Goal: Task Accomplishment & Management: Complete application form

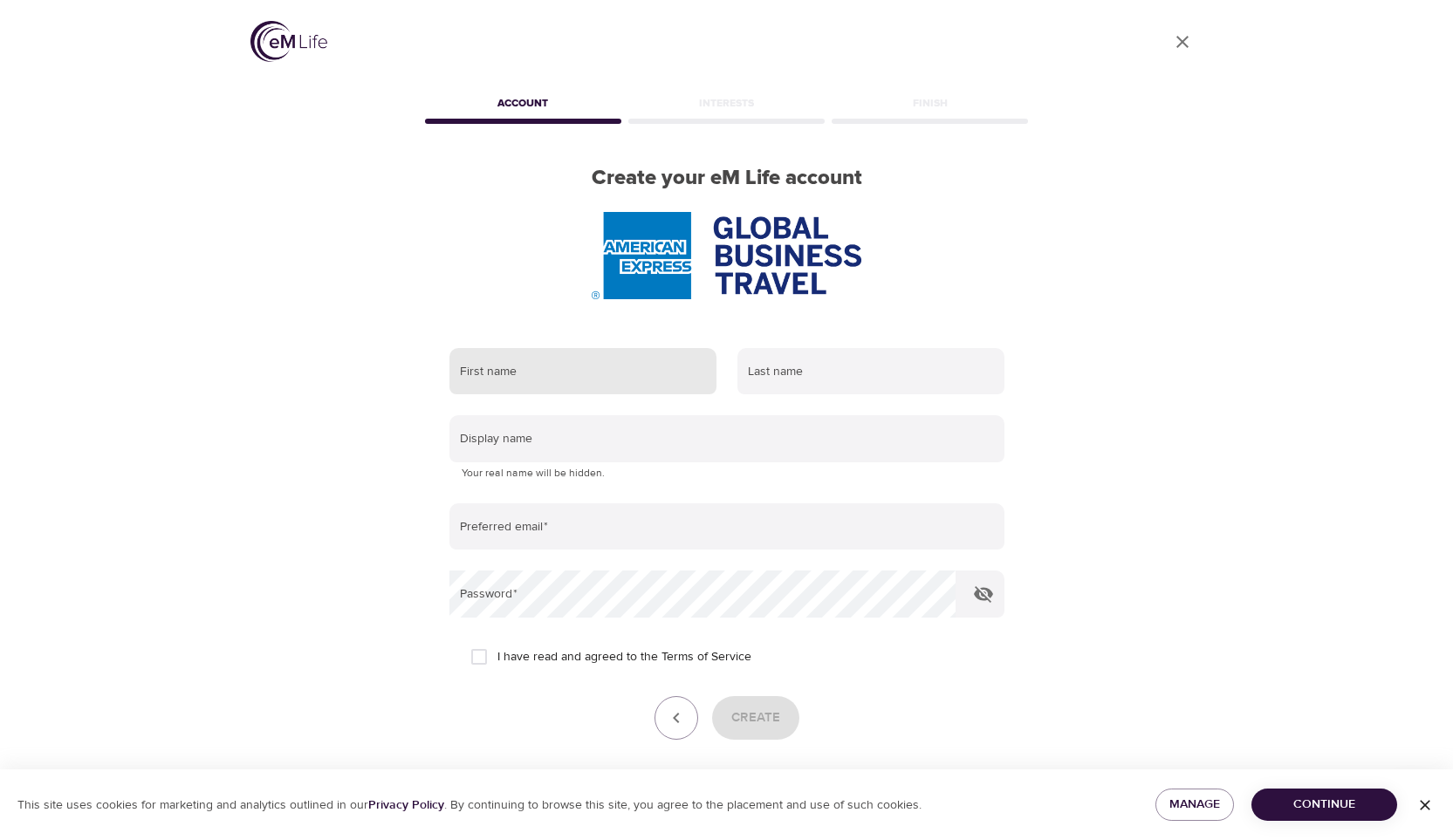
click at [627, 364] on input "text" at bounding box center [583, 371] width 267 height 47
type input "[PERSON_NAME]"
type input "Ihreskog"
type input "[EMAIL_ADDRESS][DOMAIN_NAME]"
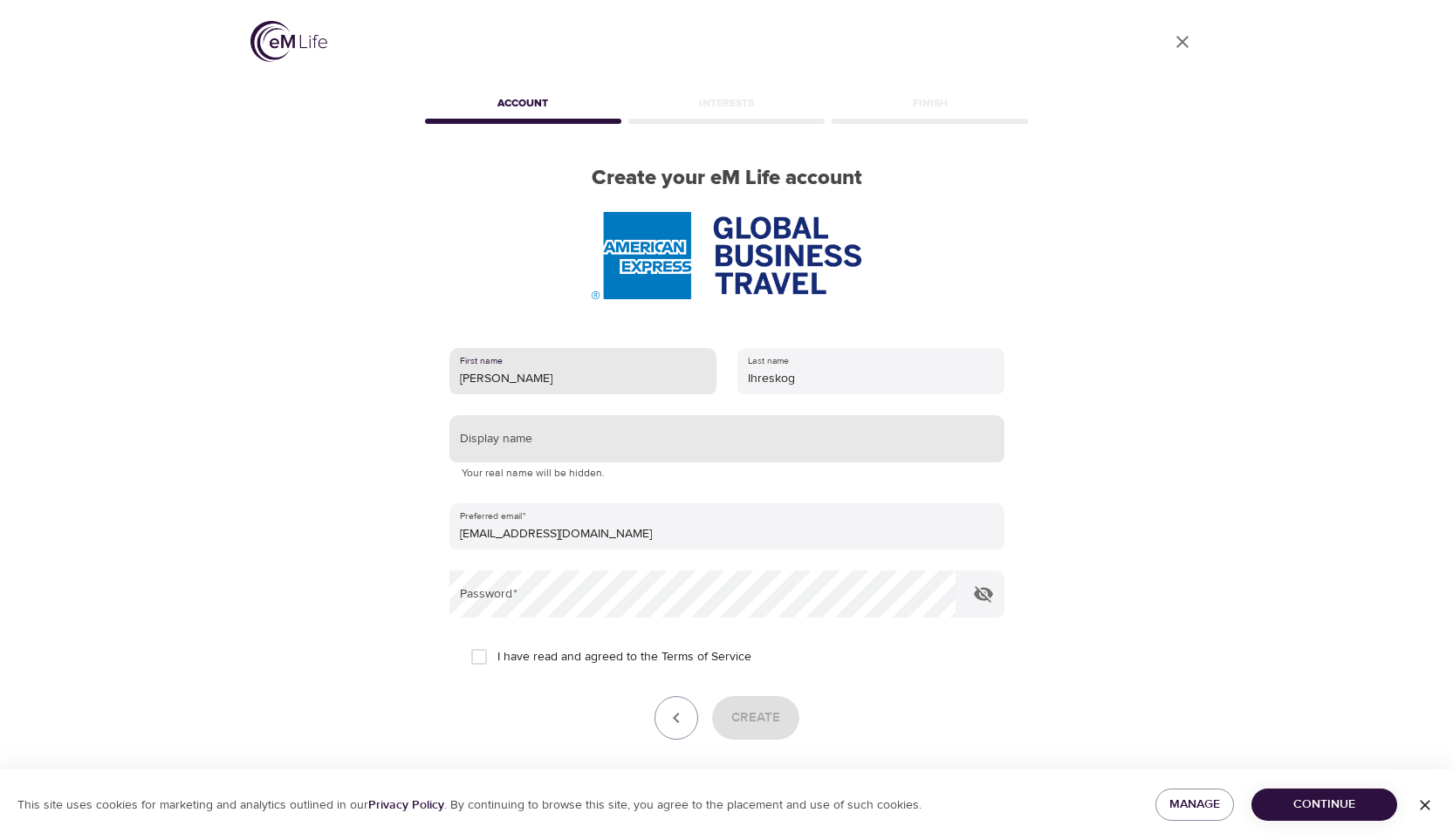
click at [625, 436] on input "text" at bounding box center [727, 438] width 555 height 47
type input "Fia"
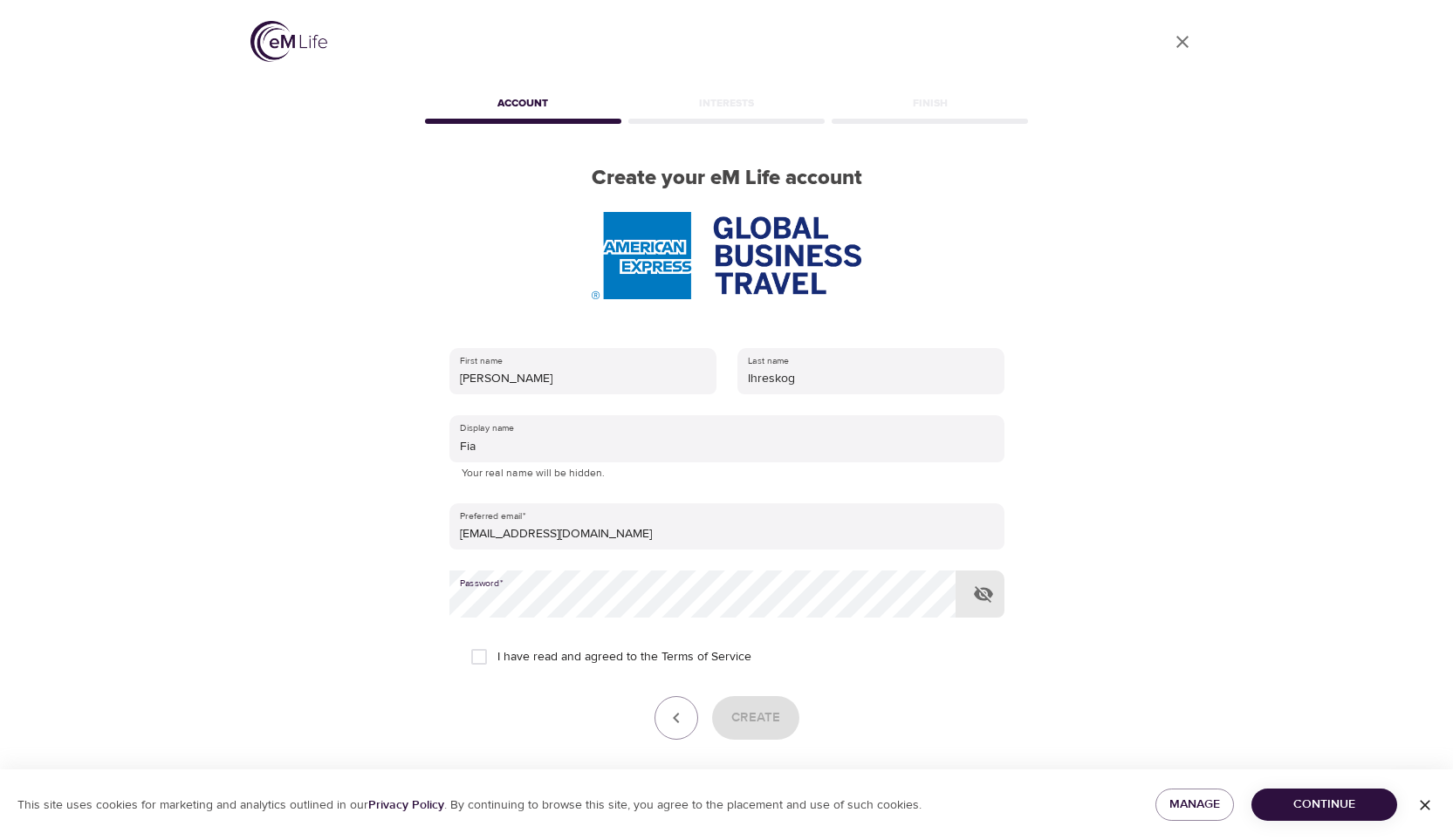
click at [990, 580] on button "button" at bounding box center [983, 594] width 42 height 42
click at [481, 660] on input "I have read and agreed to the Terms of Service" at bounding box center [479, 657] width 37 height 37
checkbox input "true"
click at [759, 712] on span "Create" at bounding box center [755, 718] width 49 height 23
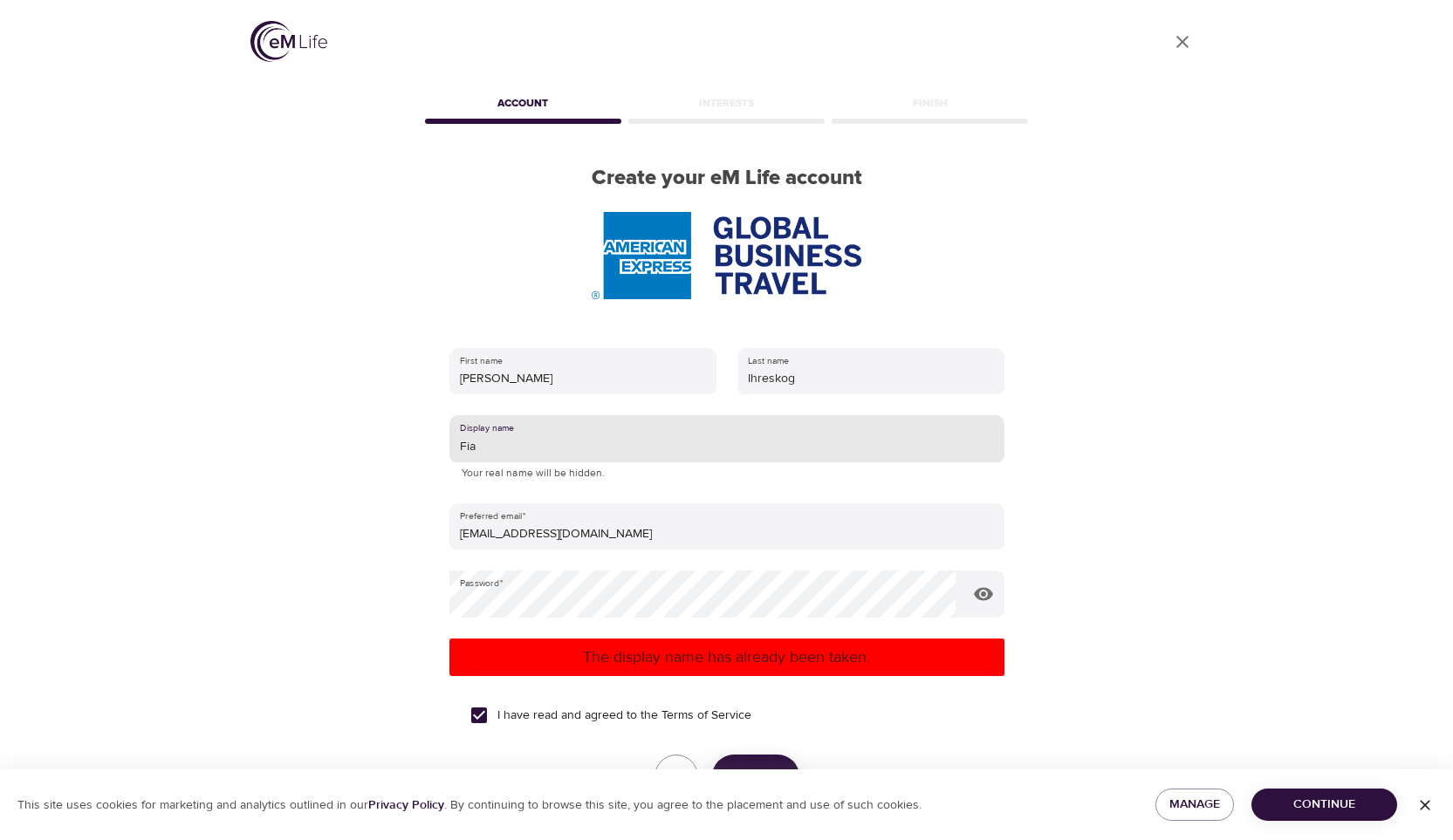
drag, startPoint x: 533, startPoint y: 450, endPoint x: 369, endPoint y: 450, distance: 164.0
click at [369, 450] on div "User Profile Account Interests Finish Create your eM Life account First name [P…" at bounding box center [727, 420] width 995 height 840
type input "Kicki"
click at [607, 661] on p "The display name has already been taken." at bounding box center [727, 658] width 541 height 24
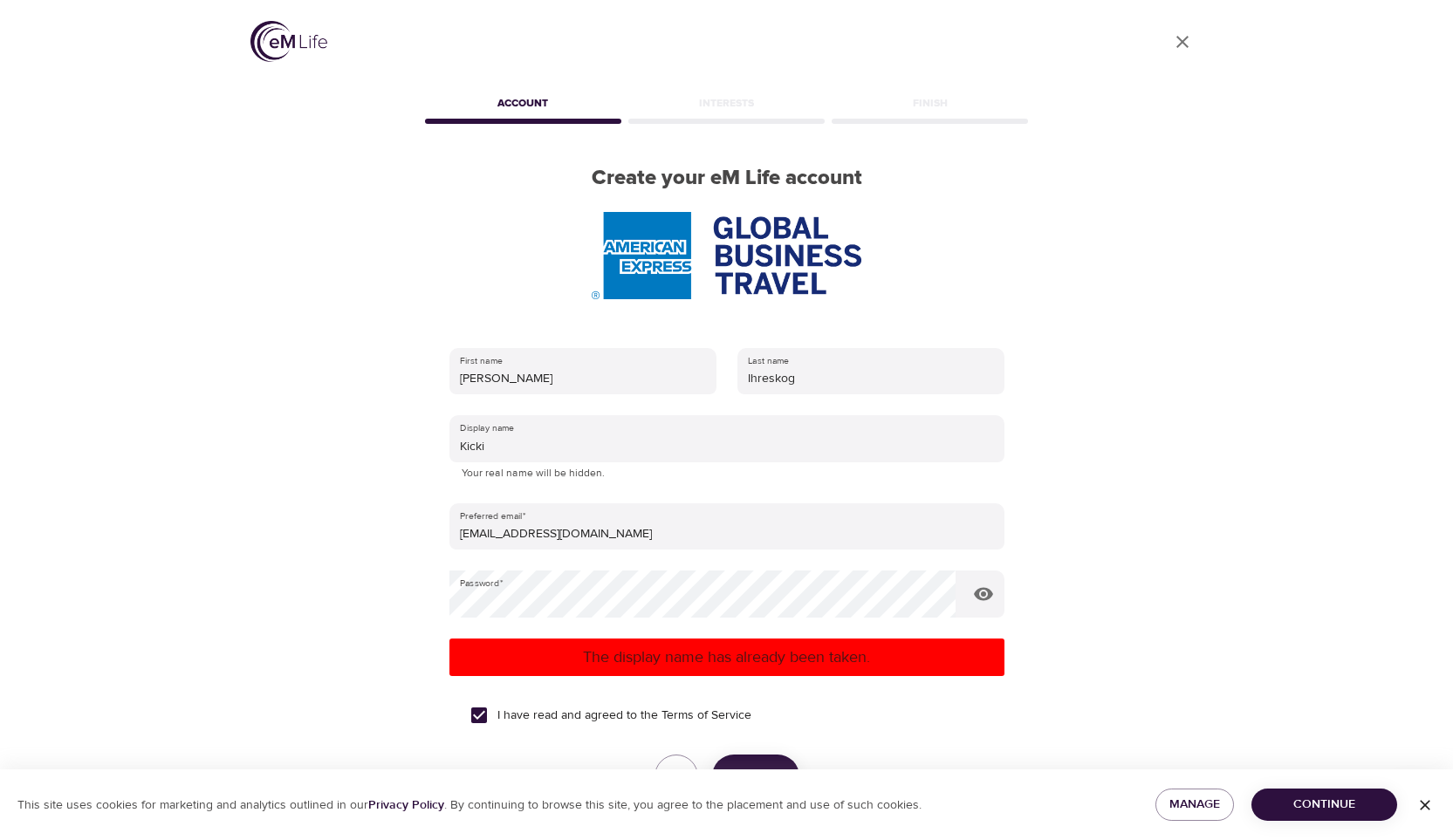
click at [741, 766] on span "Create" at bounding box center [755, 776] width 49 height 23
click at [740, 757] on button "Create" at bounding box center [756, 777] width 88 height 44
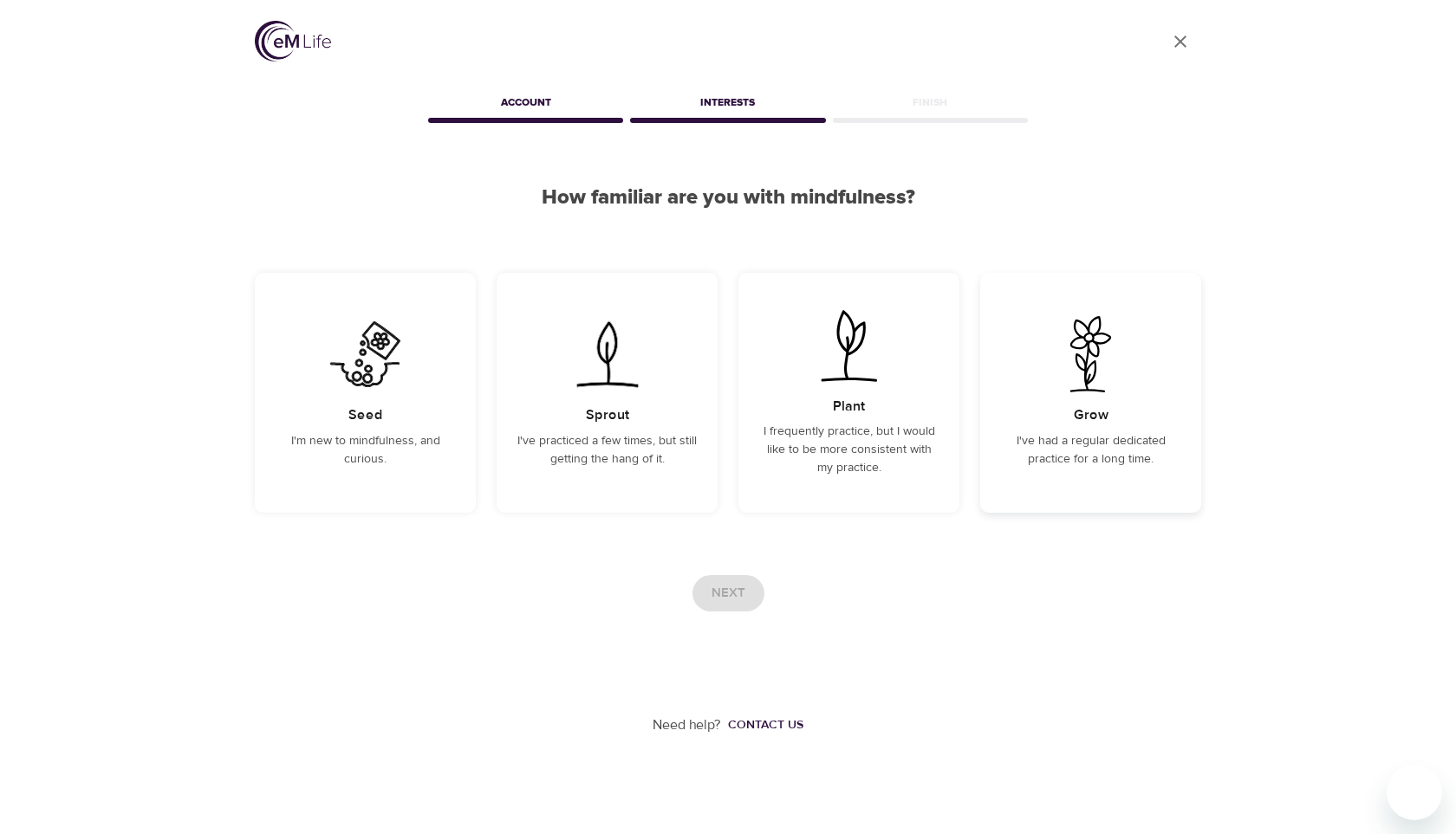
click at [1075, 459] on p "I've had a regular dedicated practice for a long time." at bounding box center [1091, 451] width 180 height 37
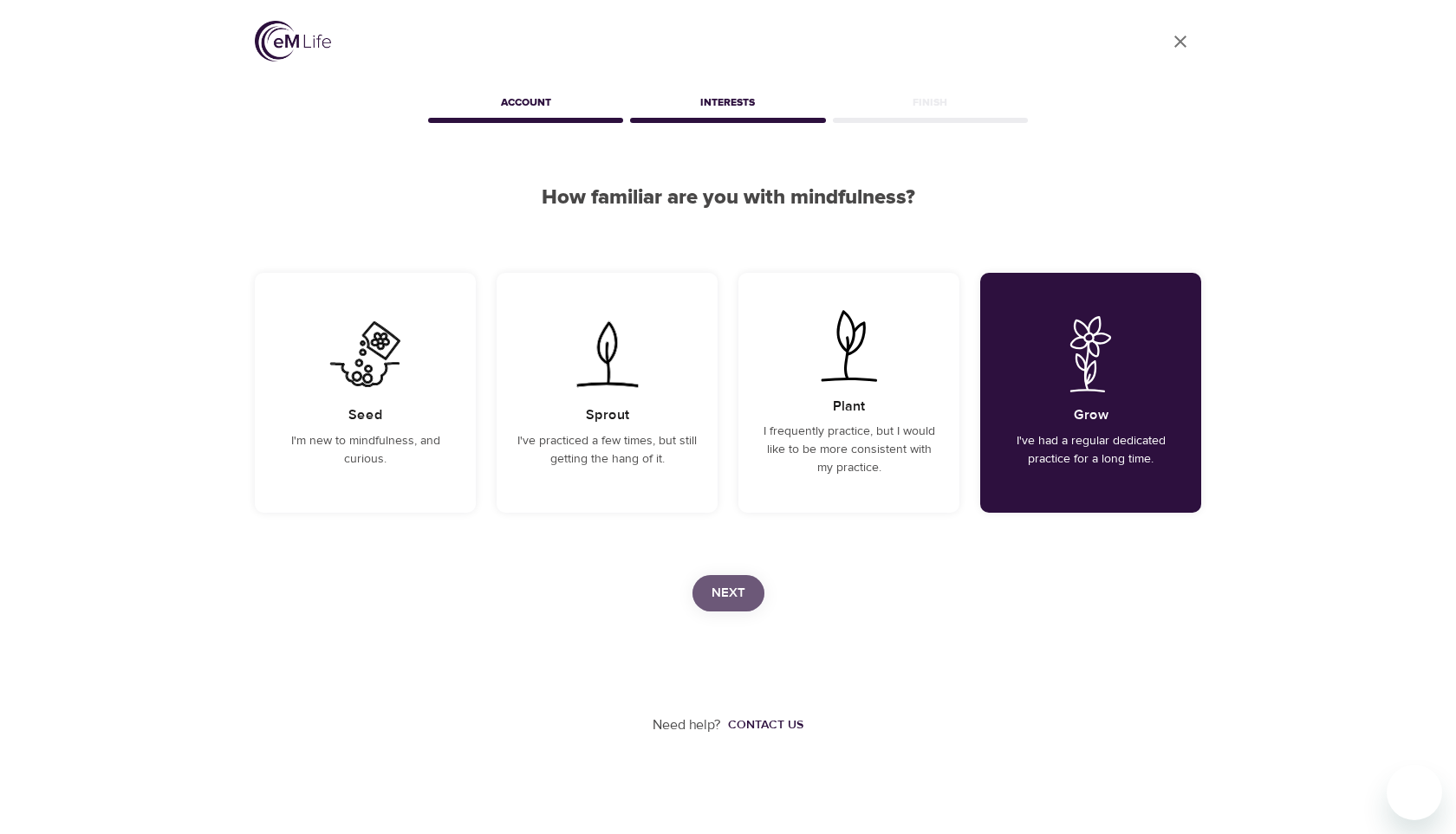
click at [740, 601] on span "Next" at bounding box center [728, 593] width 34 height 23
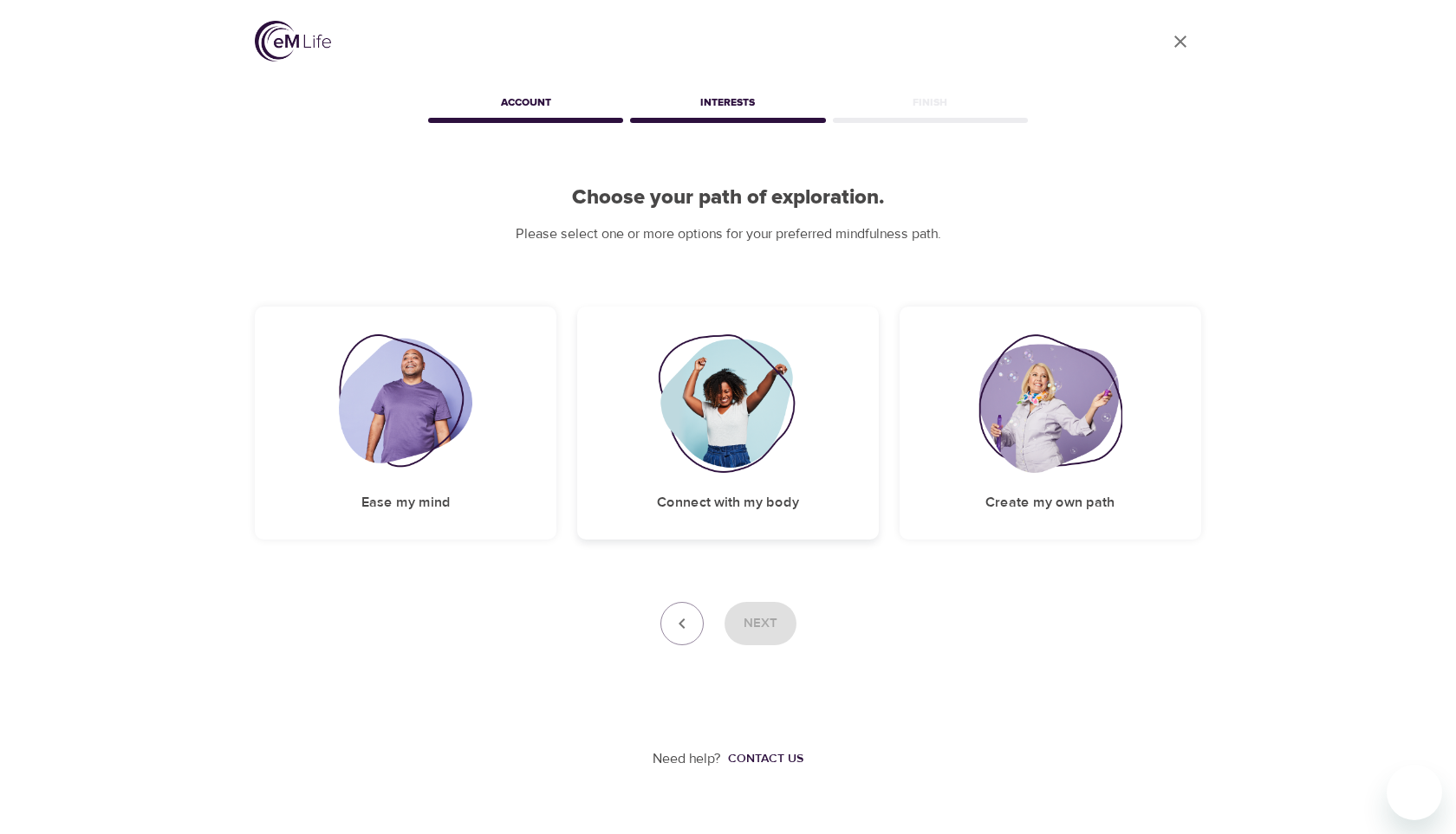
click at [700, 399] on img at bounding box center [728, 403] width 140 height 138
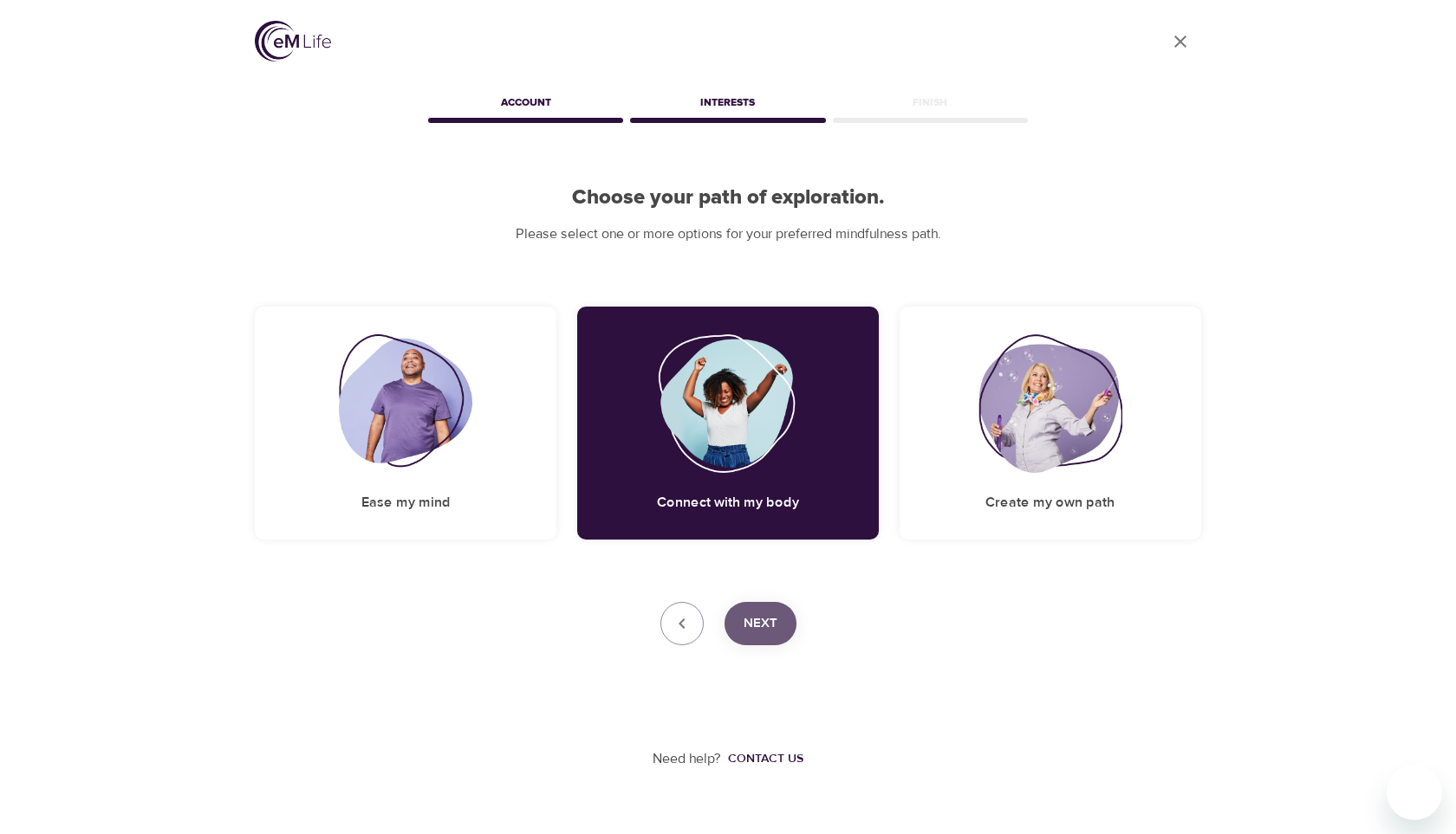
click at [787, 623] on button "Next" at bounding box center [760, 624] width 72 height 43
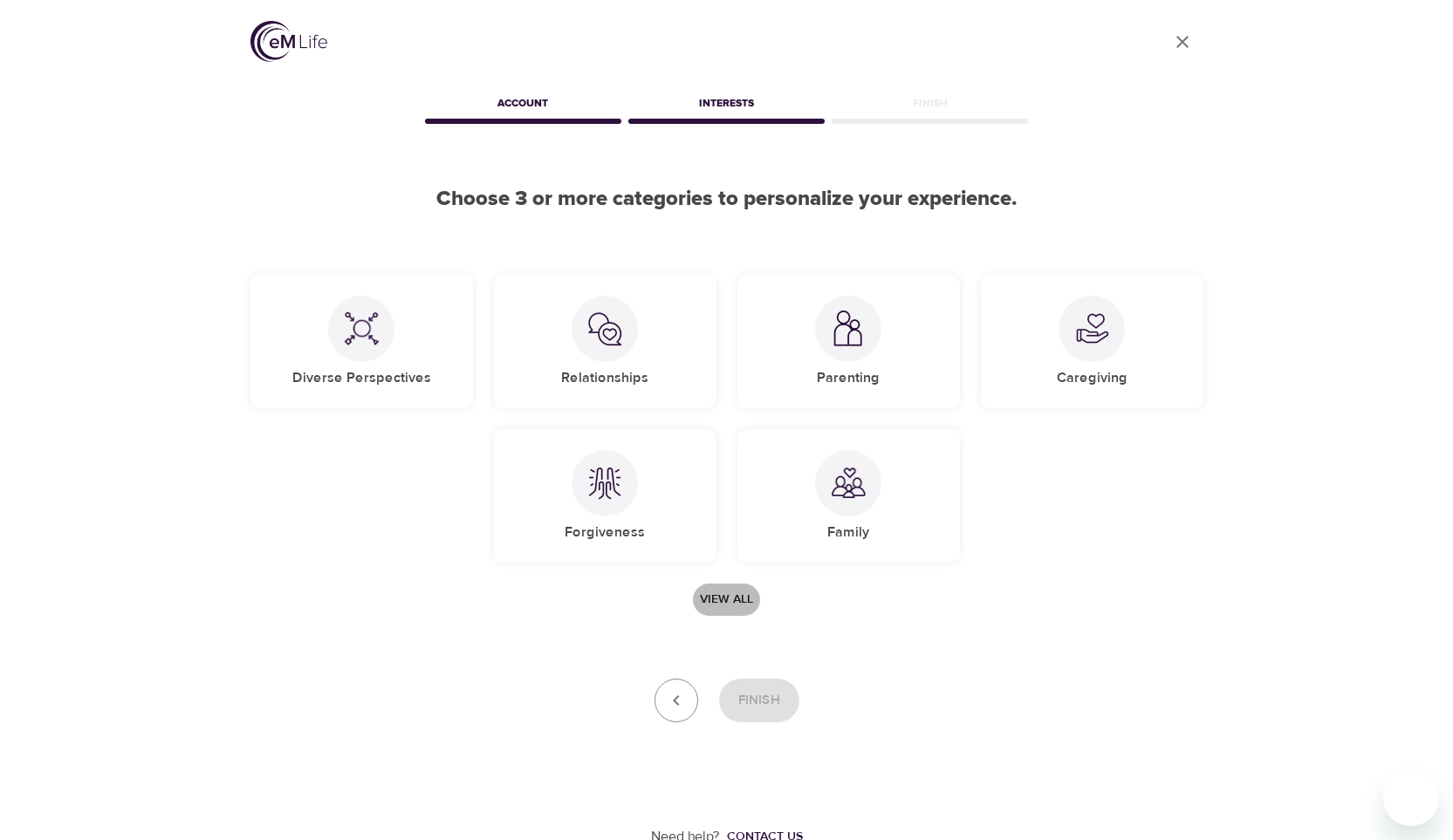
click at [721, 594] on span "View all" at bounding box center [726, 600] width 53 height 22
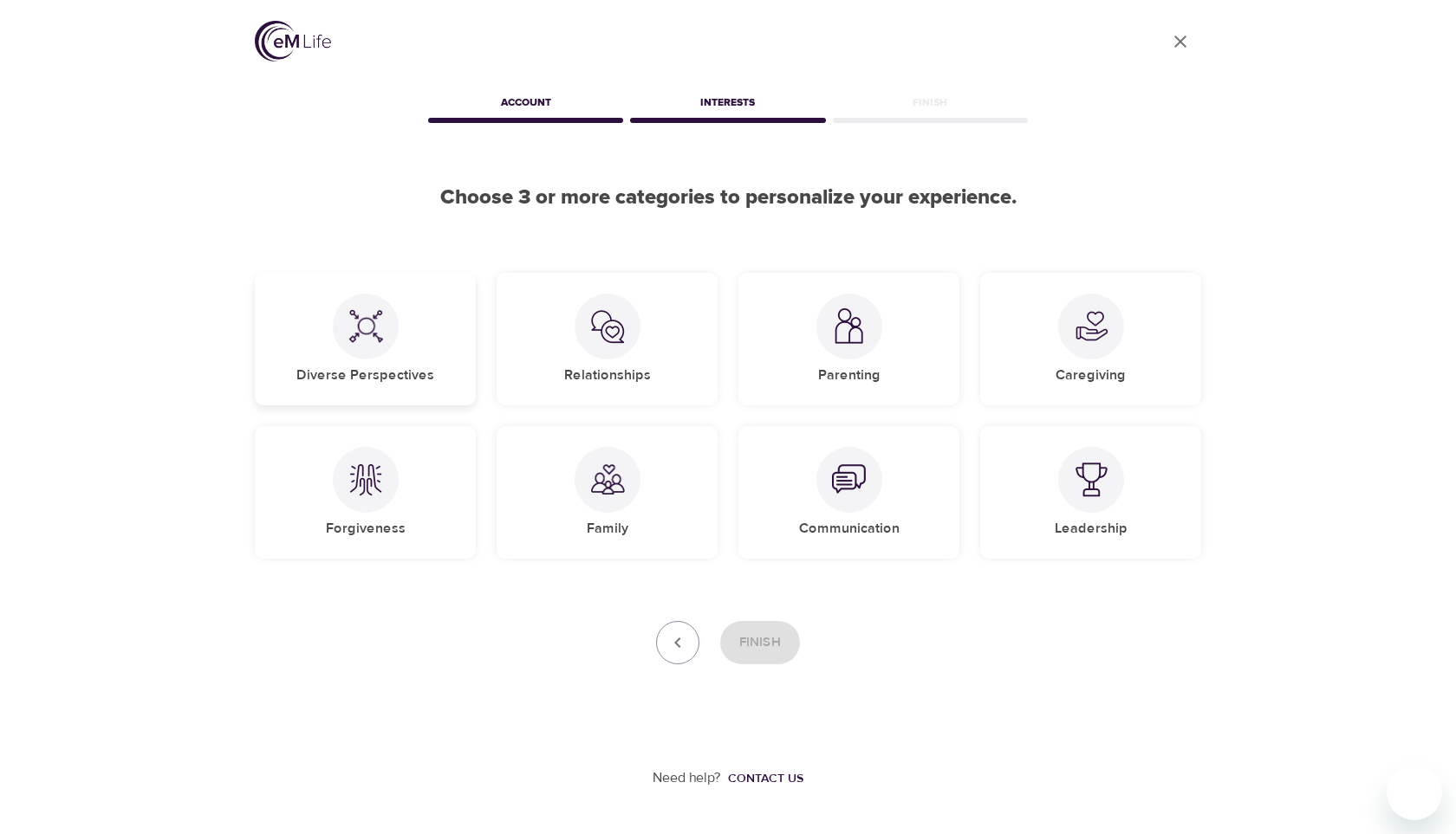
click at [359, 339] on img at bounding box center [366, 326] width 35 height 35
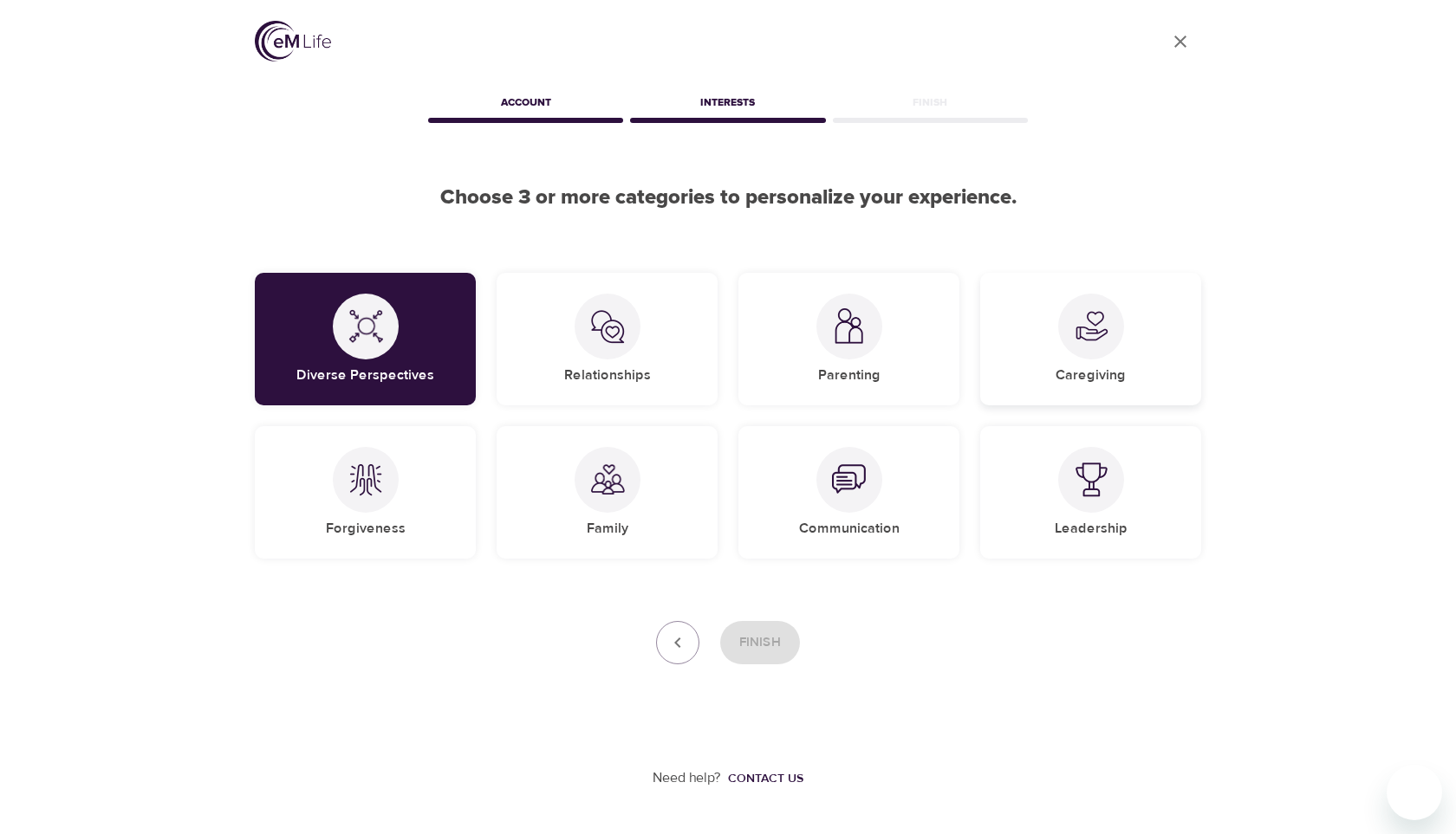
click at [1080, 321] on img at bounding box center [1090, 326] width 35 height 35
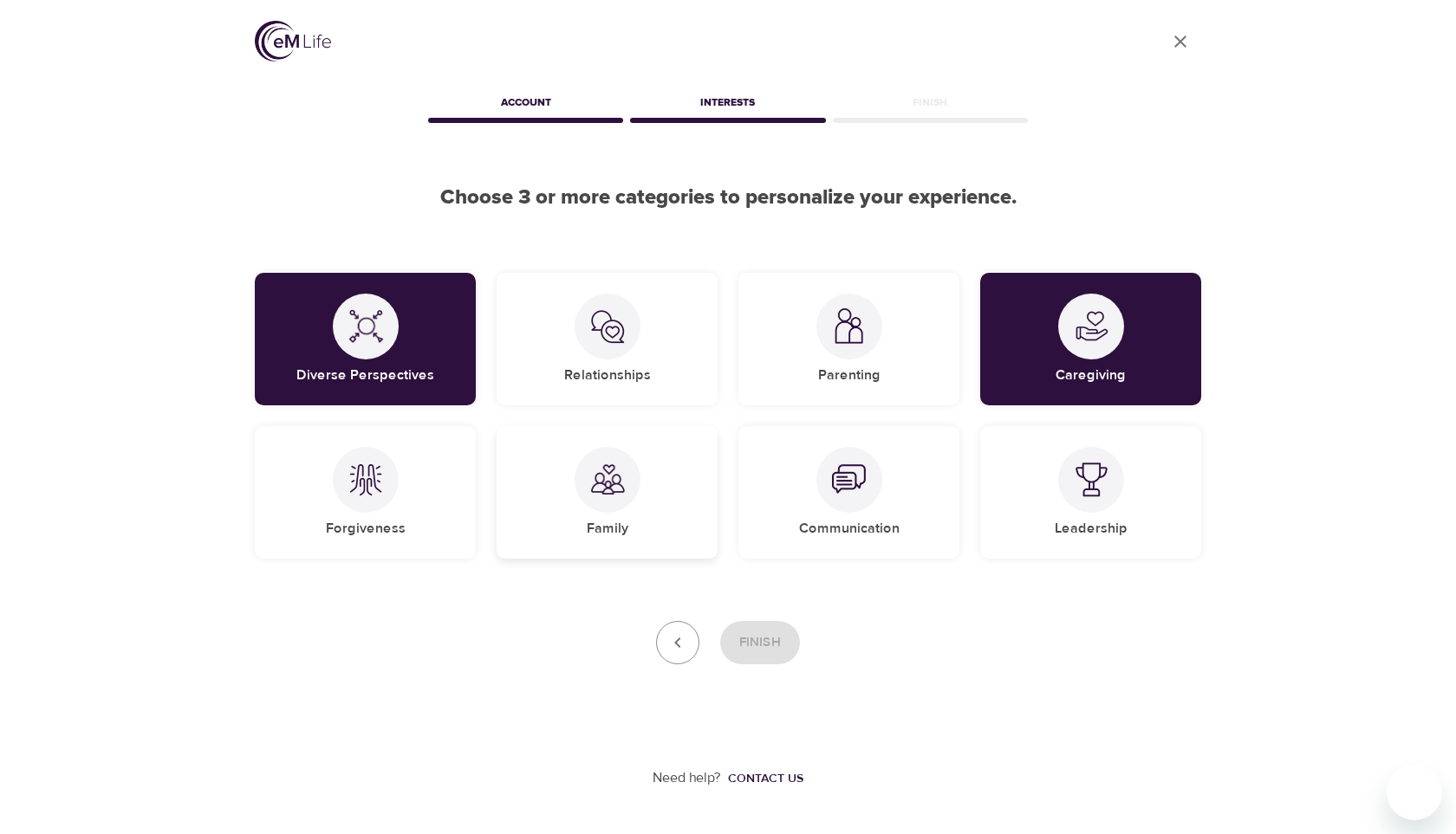
click at [585, 483] on div at bounding box center [607, 479] width 66 height 66
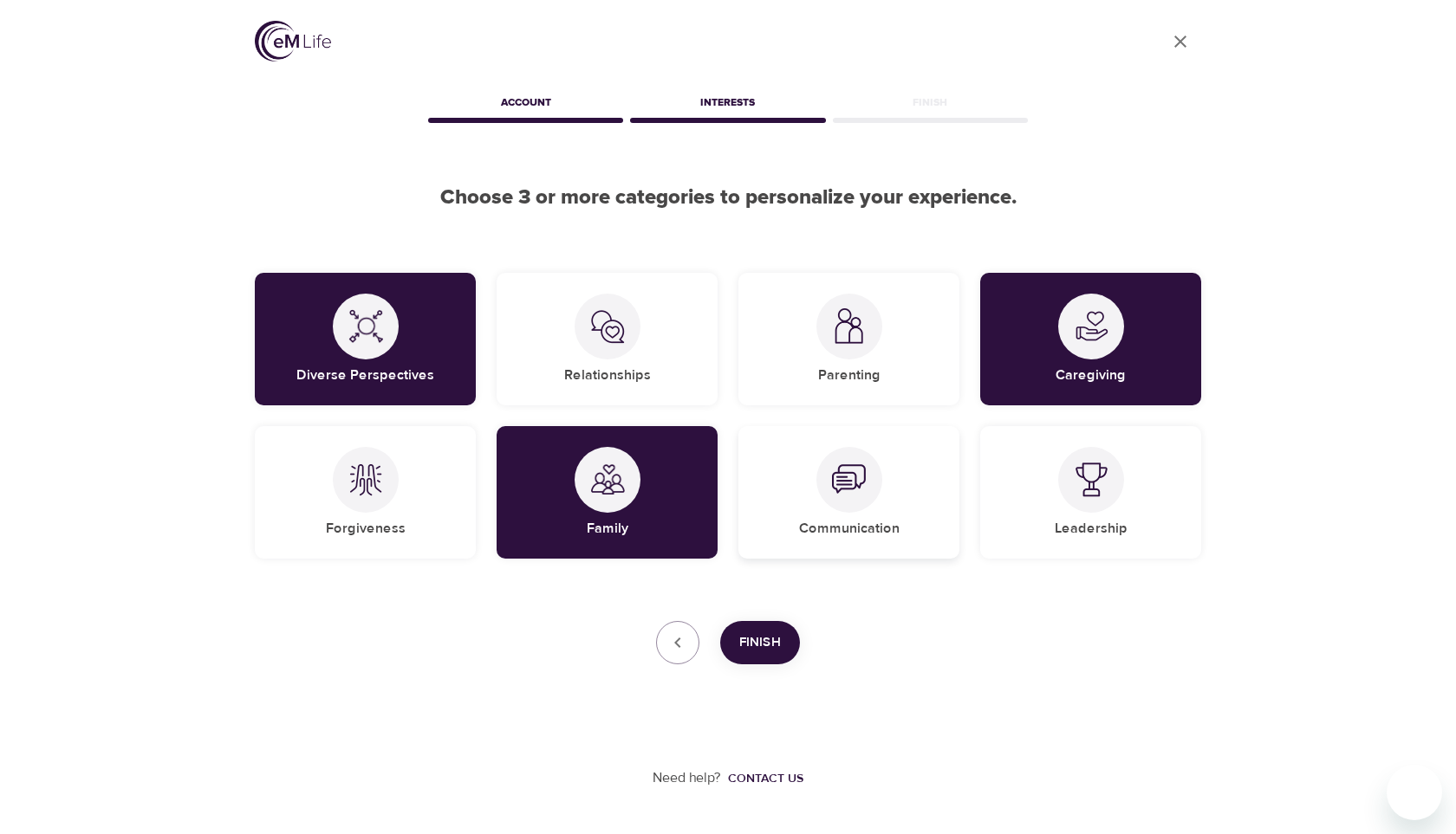
click at [851, 462] on img at bounding box center [849, 479] width 35 height 35
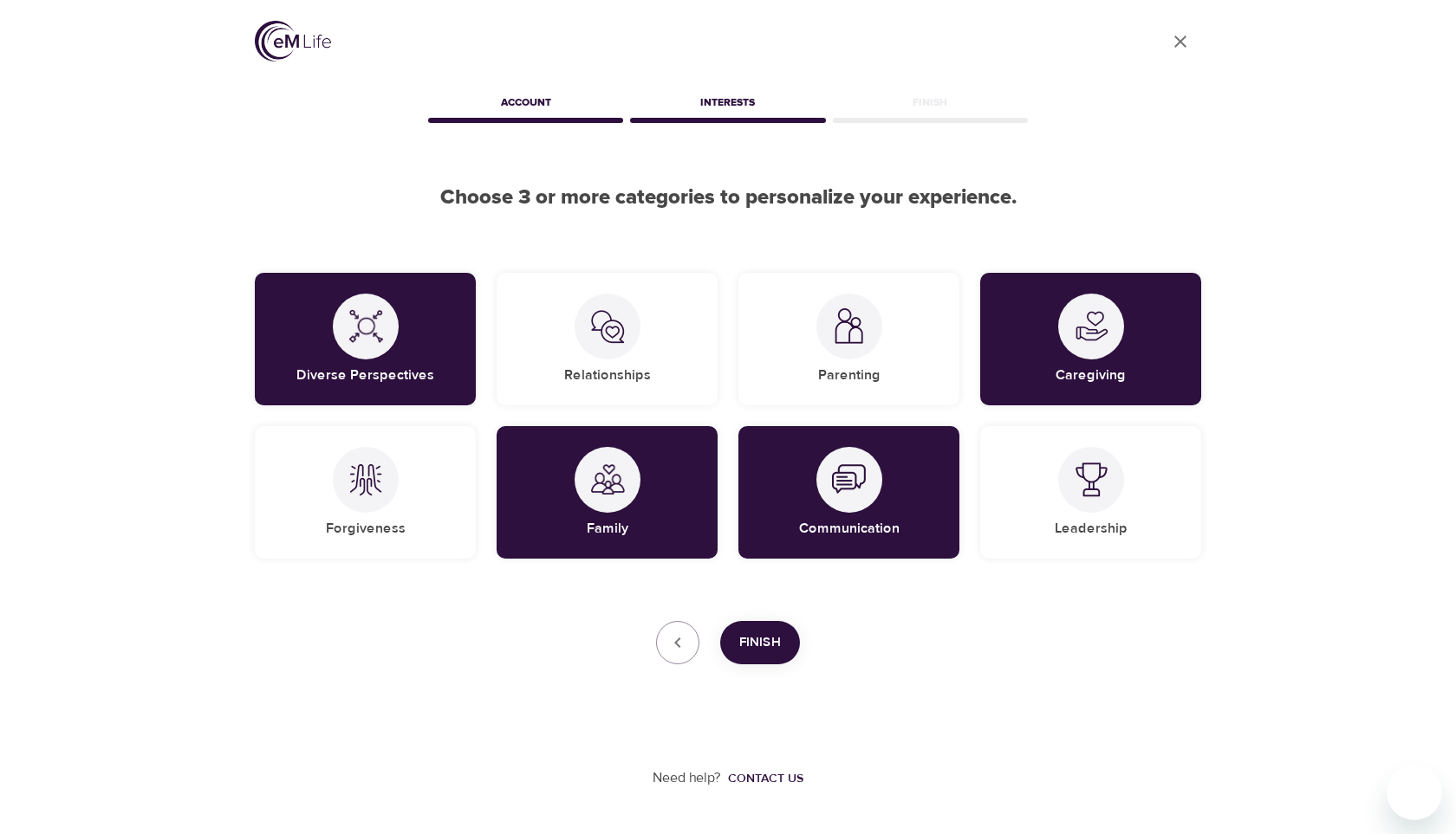
click at [776, 654] on span "Finish" at bounding box center [760, 642] width 42 height 23
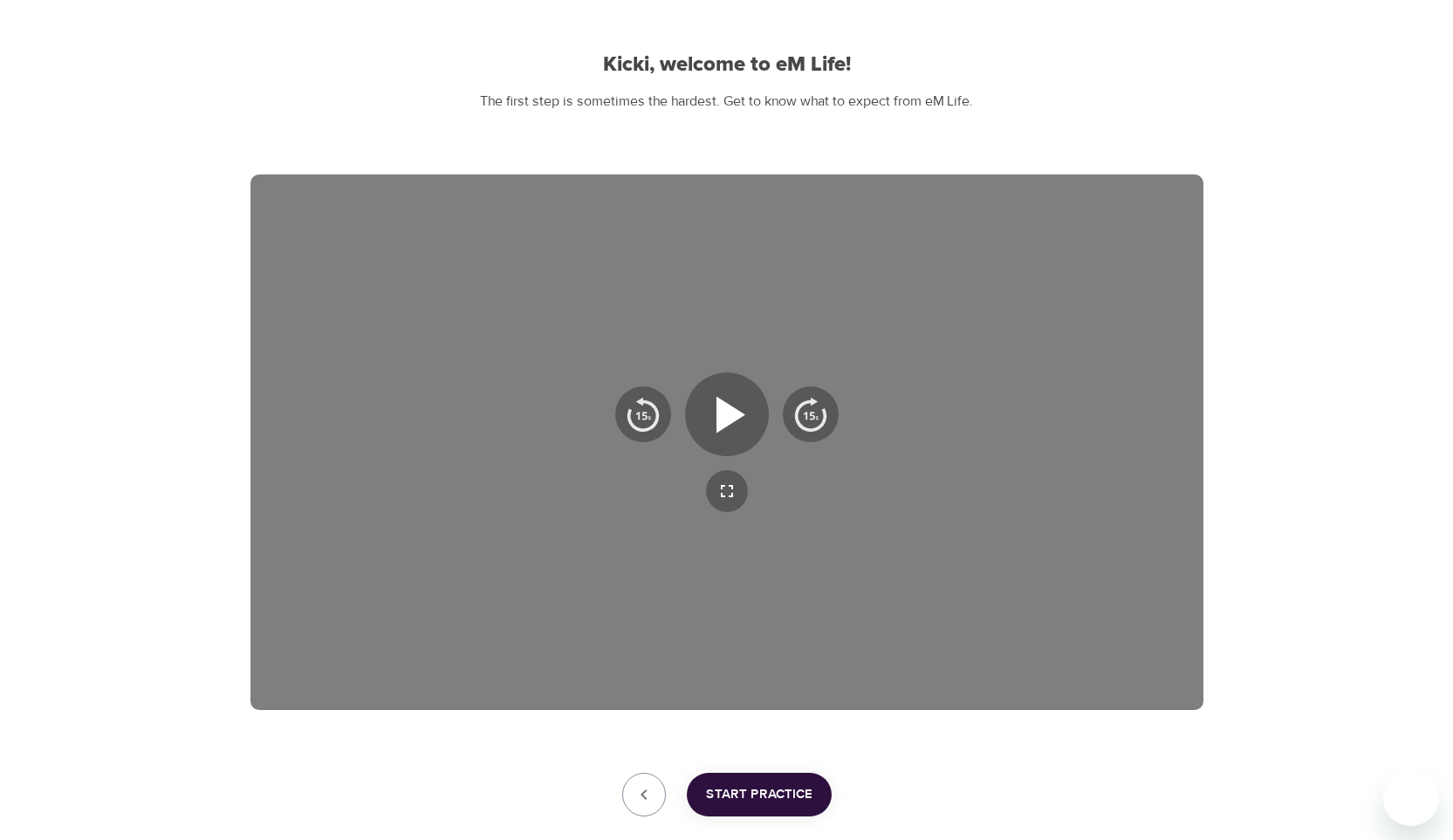
scroll to position [144, 0]
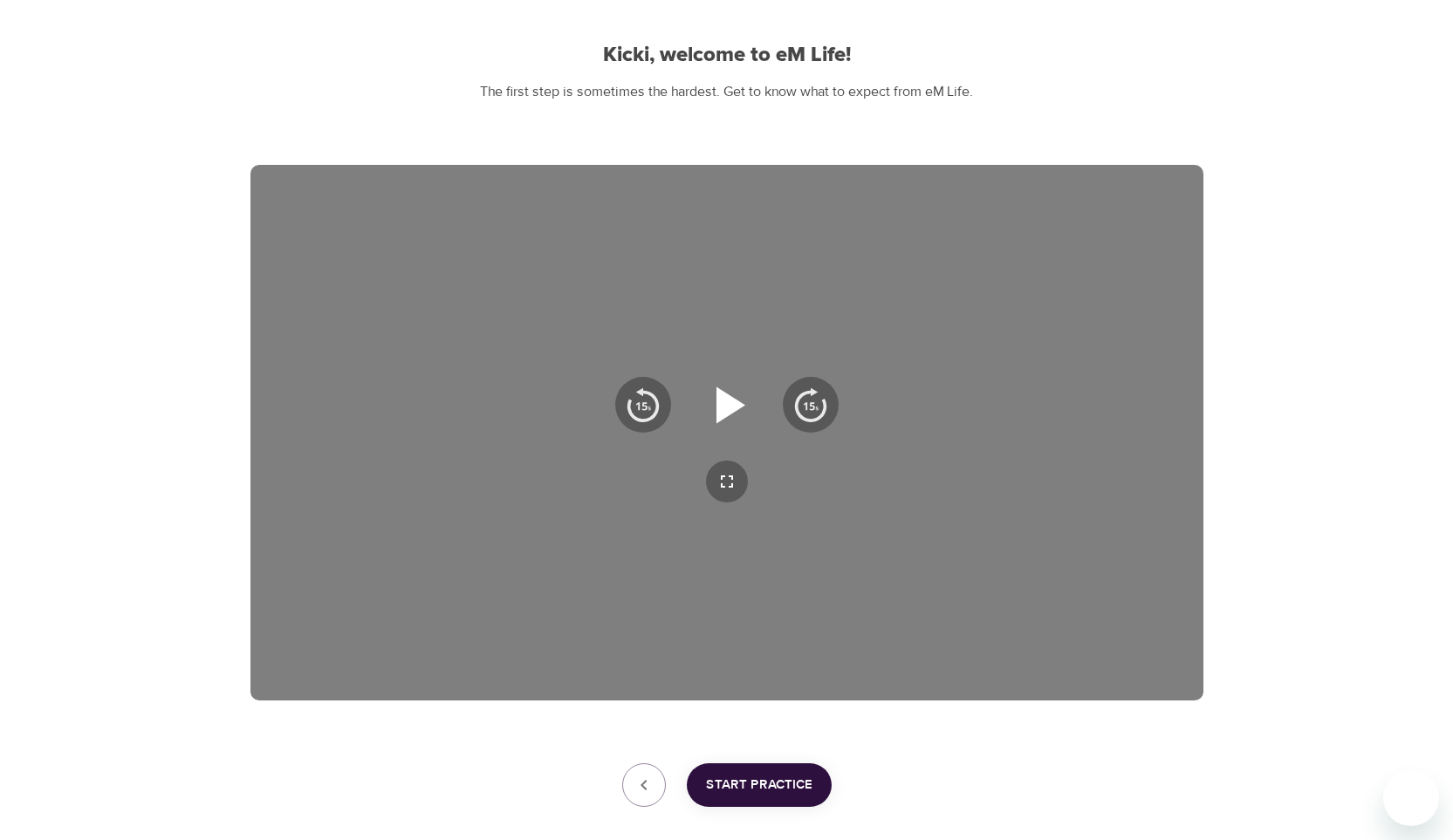
click at [724, 397] on icon "button" at bounding box center [730, 404] width 29 height 37
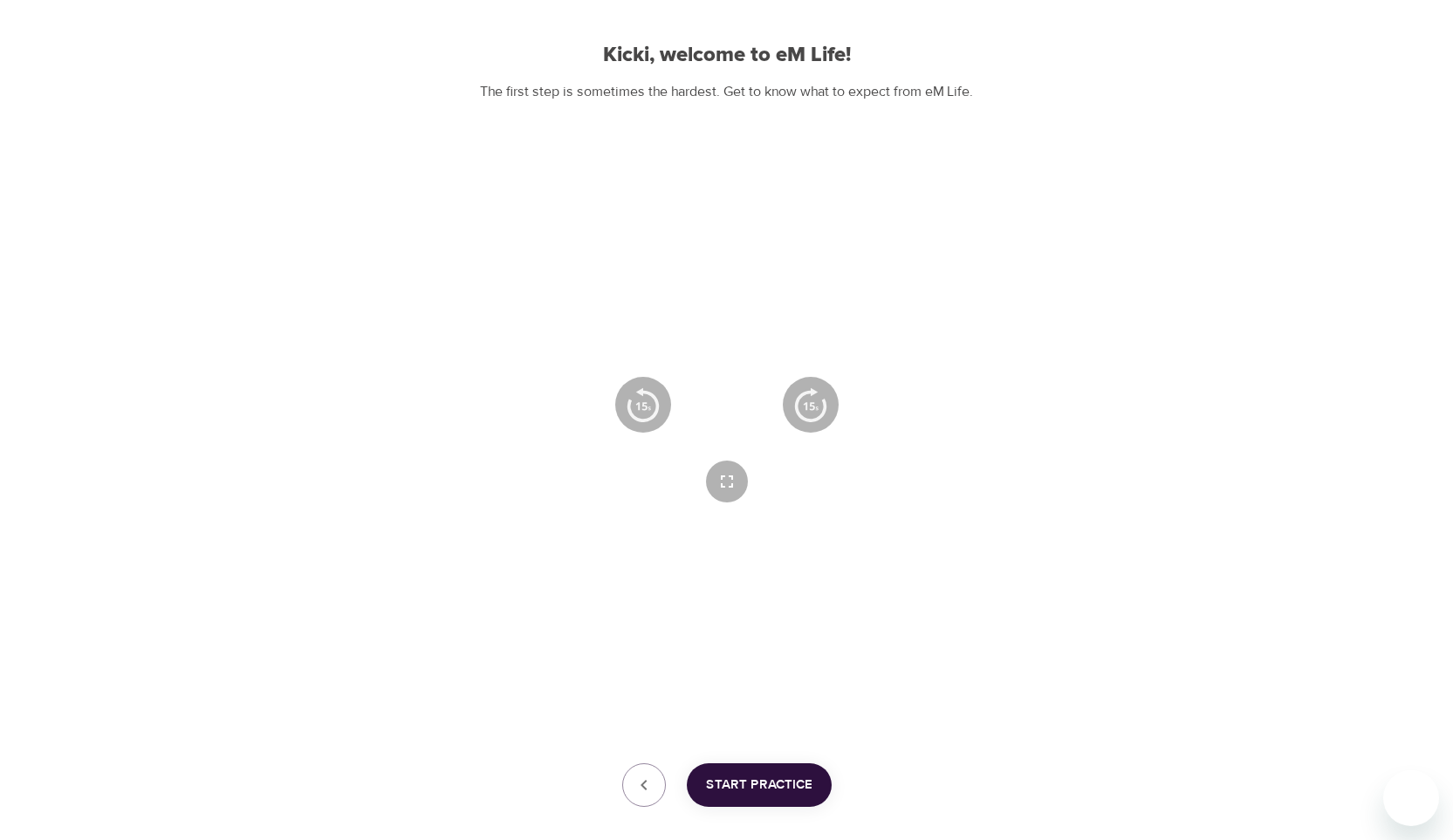
click at [724, 400] on icon "button" at bounding box center [726, 404] width 63 height 63
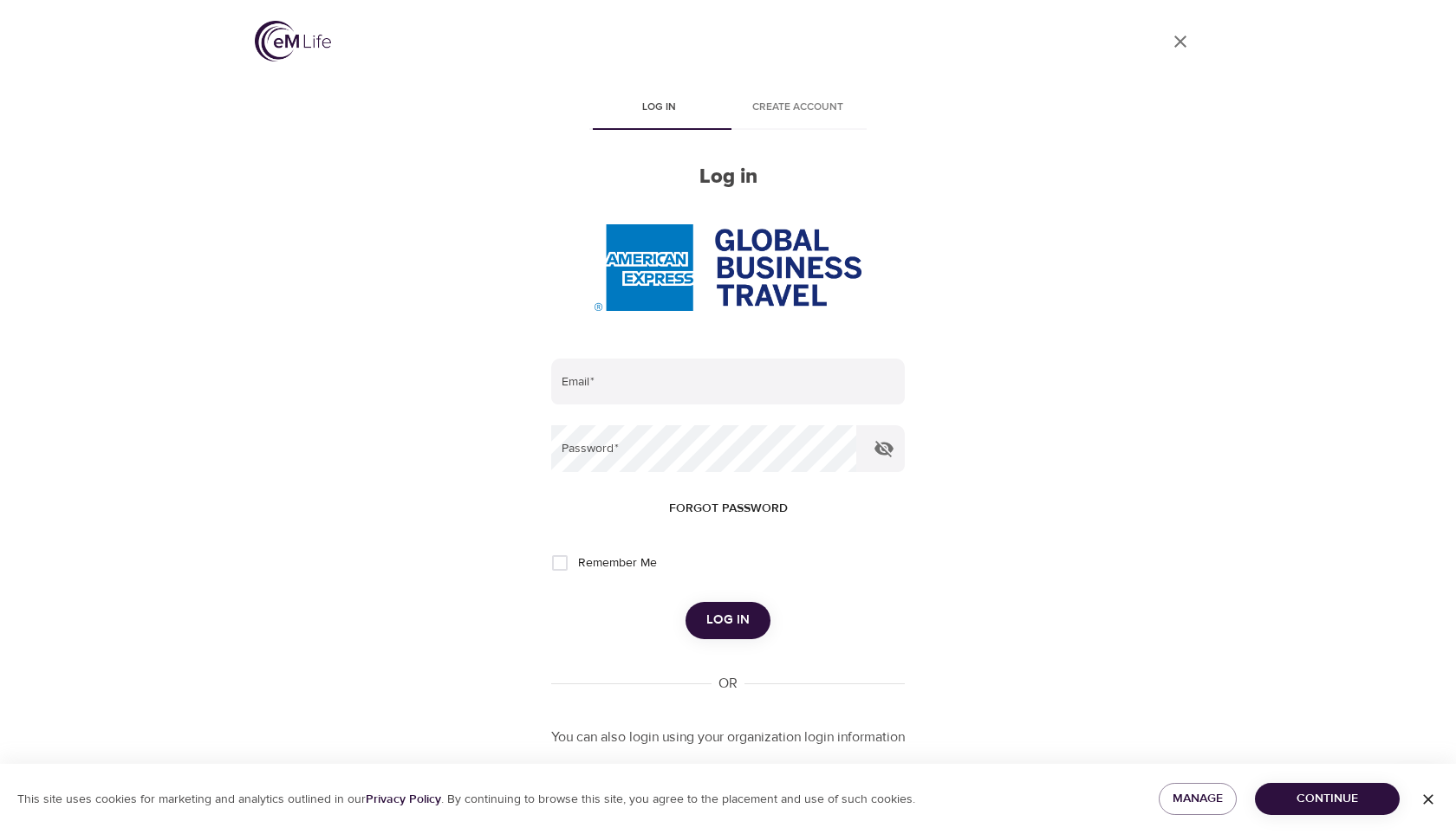
type input "[EMAIL_ADDRESS][DOMAIN_NAME]"
